Goal: Obtain resource: Obtain resource

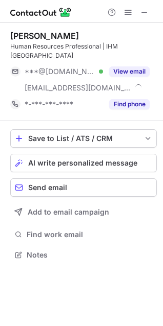
scroll to position [238, 163]
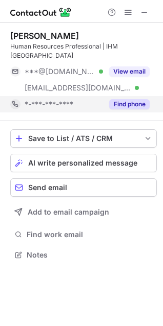
click at [118, 99] on button "Find phone" at bounding box center [129, 104] width 40 height 10
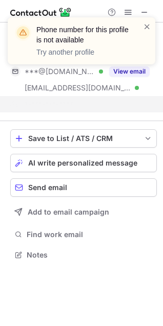
scroll to position [222, 163]
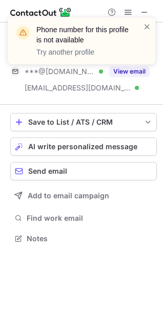
click at [142, 14] on div "Phone number for this profile is not available Try another profile" at bounding box center [81, 45] width 164 height 76
click at [143, 13] on div "Phone number for this profile is not available Try another profile" at bounding box center [81, 45] width 164 height 76
click at [141, 13] on div "Phone number for this profile is not available Try another profile" at bounding box center [81, 45] width 164 height 76
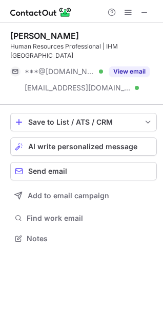
click at [142, 13] on span at bounding box center [144, 12] width 8 height 8
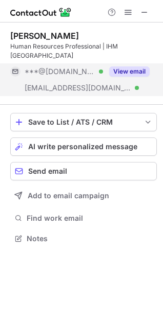
scroll to position [225, 163]
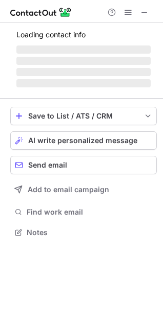
click at [121, 61] on span "‌" at bounding box center [83, 61] width 134 height 8
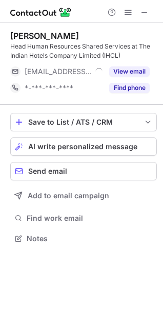
scroll to position [231, 163]
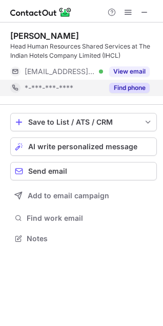
click at [128, 91] on button "Find phone" at bounding box center [129, 88] width 40 height 10
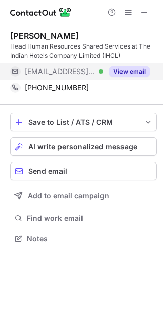
click at [129, 68] on button "View email" at bounding box center [129, 71] width 40 height 10
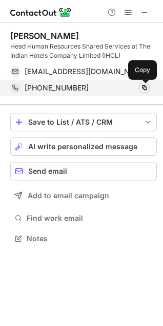
click at [141, 88] on span at bounding box center [144, 88] width 8 height 8
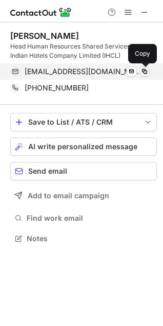
click at [146, 72] on span at bounding box center [144, 71] width 8 height 8
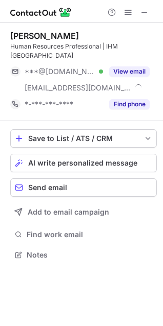
scroll to position [238, 163]
click at [145, 12] on span at bounding box center [144, 12] width 8 height 8
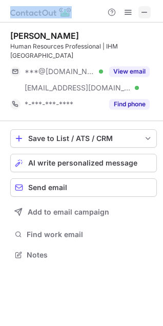
click at [121, 12] on div at bounding box center [127, 12] width 49 height 12
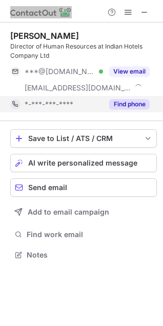
scroll to position [247, 163]
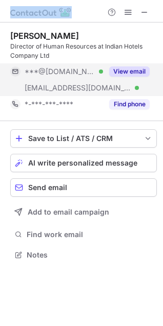
click at [131, 76] on button "View email" at bounding box center [129, 71] width 40 height 10
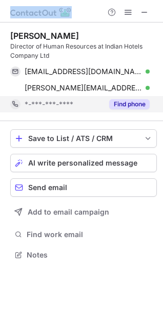
click at [124, 103] on button "Find phone" at bounding box center [129, 104] width 40 height 10
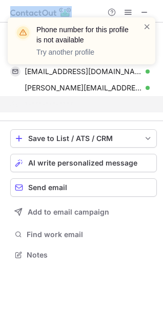
scroll to position [231, 163]
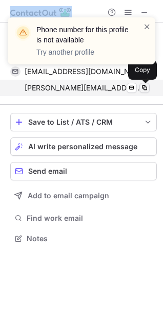
click at [145, 90] on span at bounding box center [144, 88] width 8 height 8
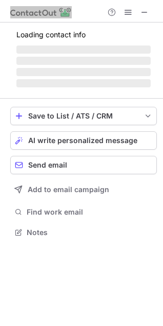
scroll to position [238, 163]
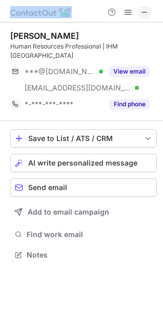
click at [143, 16] on span at bounding box center [144, 12] width 8 height 8
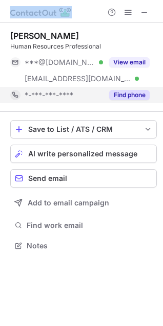
click at [124, 93] on button "Find phone" at bounding box center [129, 95] width 40 height 10
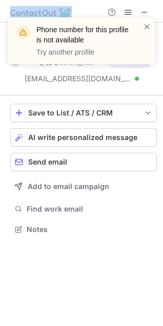
scroll to position [222, 163]
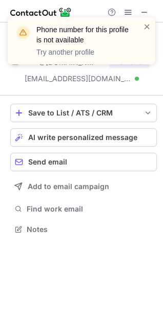
click at [141, 12] on div "Phone number for this profile is not available Try another profile" at bounding box center [81, 45] width 164 height 76
click at [144, 9] on div "Phone number for this profile is not available Try another profile" at bounding box center [81, 45] width 164 height 76
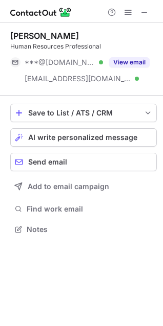
click at [143, 14] on div "Phone number for this profile is not available Try another profile" at bounding box center [81, 45] width 164 height 76
click at [143, 12] on span at bounding box center [144, 12] width 8 height 8
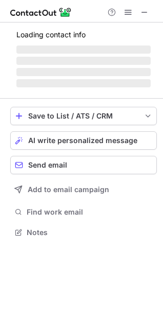
scroll to position [247, 163]
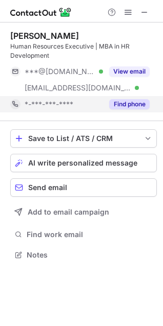
click at [122, 101] on button "Find phone" at bounding box center [129, 104] width 40 height 10
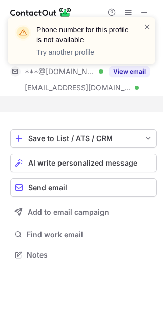
scroll to position [231, 163]
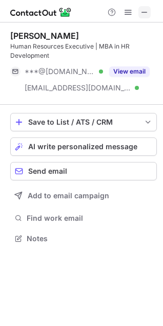
click at [138, 14] on button at bounding box center [144, 12] width 12 height 12
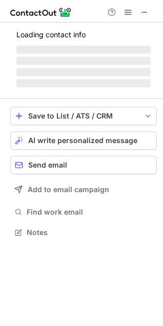
scroll to position [238, 163]
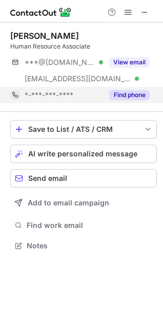
click at [116, 94] on button "Find phone" at bounding box center [129, 95] width 40 height 10
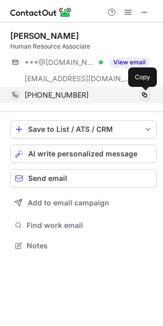
click at [144, 91] on span at bounding box center [144, 95] width 8 height 8
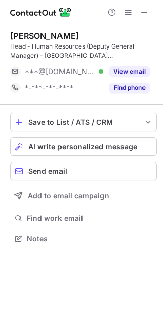
scroll to position [231, 163]
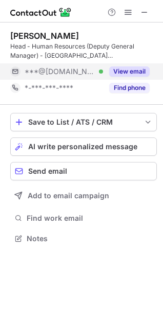
click at [112, 76] on button "View email" at bounding box center [129, 71] width 40 height 10
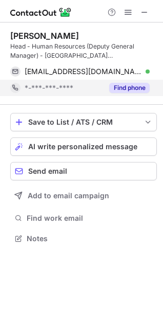
click at [113, 85] on button "Find phone" at bounding box center [129, 88] width 40 height 10
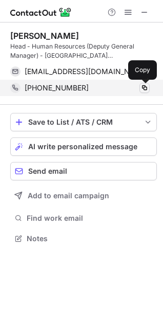
click at [141, 85] on span at bounding box center [144, 88] width 8 height 8
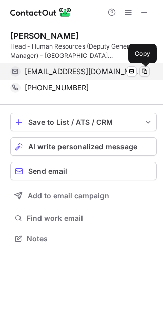
click at [145, 70] on span at bounding box center [144, 71] width 8 height 8
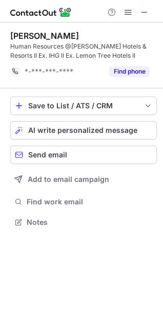
scroll to position [215, 163]
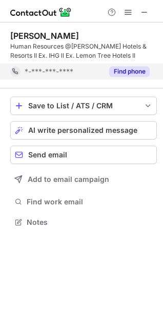
click at [129, 70] on button "Find phone" at bounding box center [129, 71] width 40 height 10
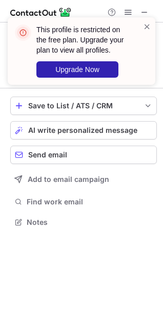
click at [143, 11] on div "This profile is restricted on the free plan. Upgrade your plan to view all prof…" at bounding box center [81, 55] width 164 height 96
click at [147, 25] on span at bounding box center [147, 26] width 8 height 10
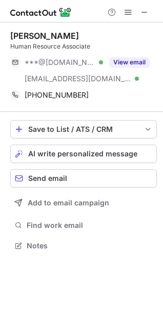
scroll to position [238, 163]
click at [143, 14] on span at bounding box center [144, 12] width 8 height 8
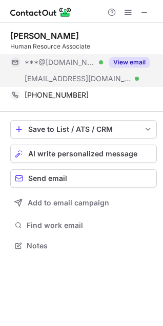
scroll to position [5, 5]
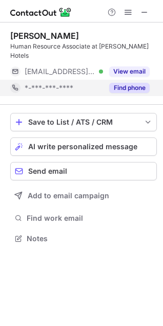
click at [126, 83] on button "Find phone" at bounding box center [129, 88] width 40 height 10
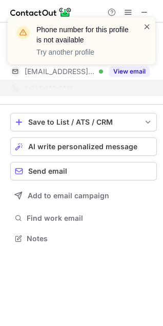
click at [145, 23] on span at bounding box center [147, 26] width 8 height 10
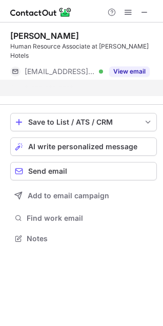
scroll to position [205, 163]
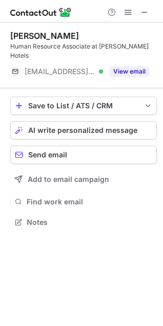
click at [128, 66] on button "View email" at bounding box center [129, 71] width 40 height 10
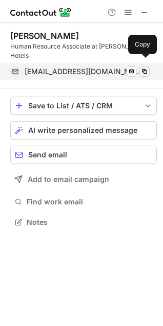
click at [144, 67] on span at bounding box center [144, 71] width 8 height 8
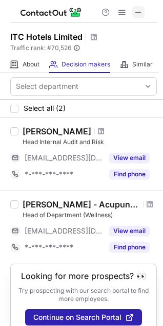
click at [133, 13] on button at bounding box center [138, 12] width 12 height 12
